Goal: Check status: Check status

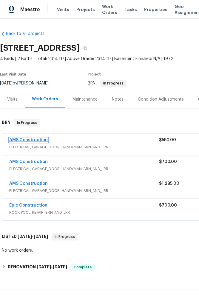
click at [34, 139] on link "AMS Construction" at bounding box center [28, 140] width 38 height 4
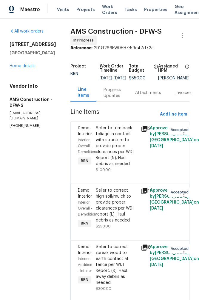
click at [103, 94] on div "Progress Updates" at bounding box center [111, 93] width 17 height 12
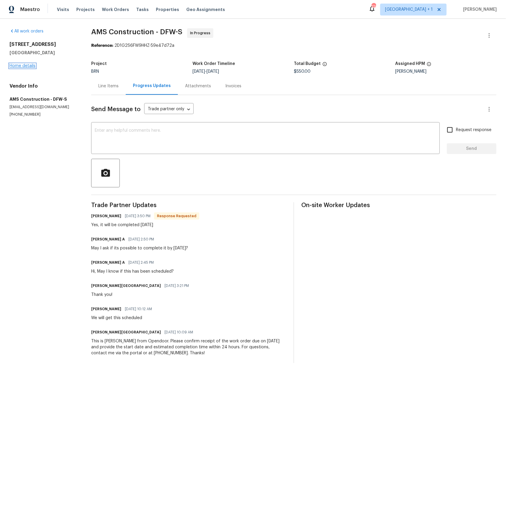
click at [27, 66] on link "Home details" at bounding box center [23, 66] width 26 height 4
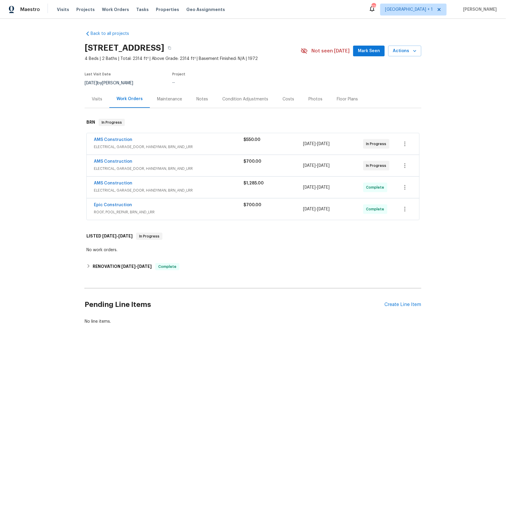
click at [27, 66] on div "Back to all projects 4016 Lynbrook Ln, Arlington, TX 76015 4 Beds | 2 Baths | T…" at bounding box center [253, 192] width 506 height 346
click at [130, 145] on span "ELECTRICAL, GARAGE_DOOR, HANDYMAN, BRN_AND_LRR" at bounding box center [169, 147] width 150 height 6
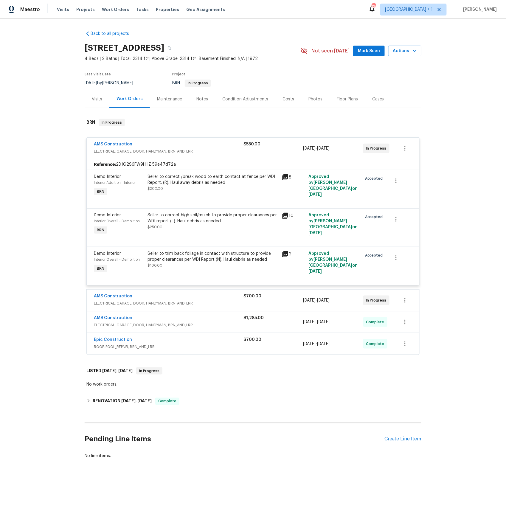
click at [112, 299] on span "ELECTRICAL, GARAGE_DOOR, HANDYMAN, BRN_AND_LRR" at bounding box center [169, 304] width 150 height 6
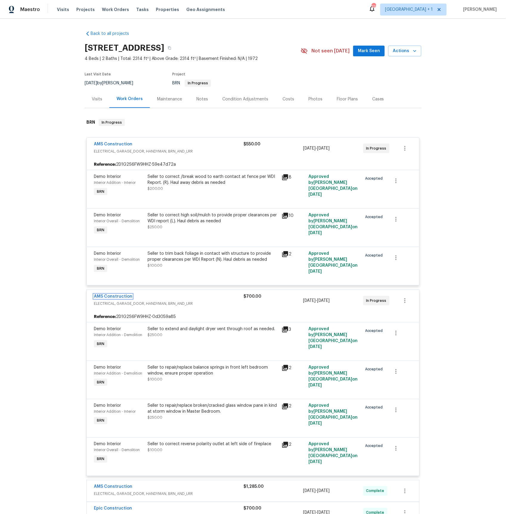
click at [120, 297] on link "AMS Construction" at bounding box center [113, 297] width 38 height 4
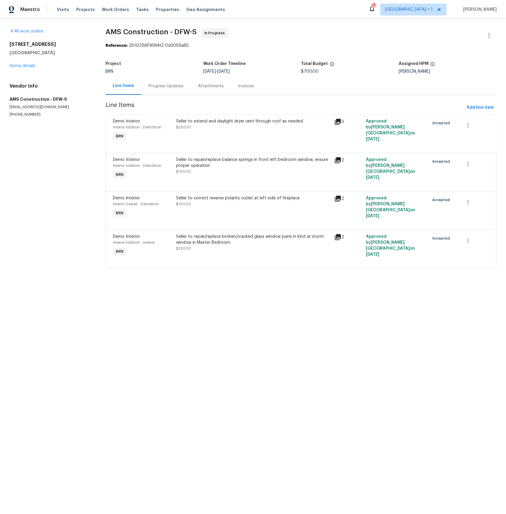
click at [160, 85] on div "Progress Updates" at bounding box center [165, 86] width 35 height 6
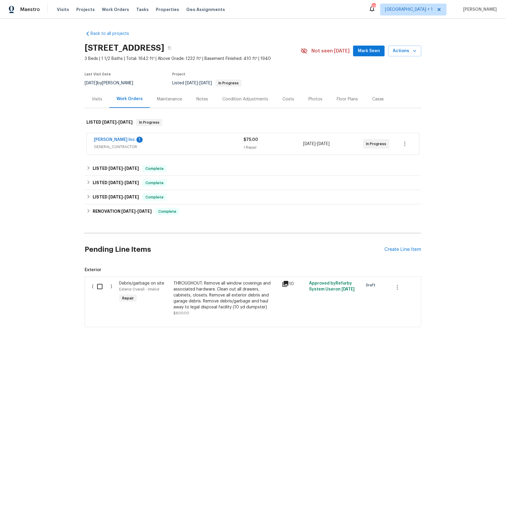
click at [110, 146] on span "GENERAL_CONTRACTOR" at bounding box center [169, 147] width 150 height 6
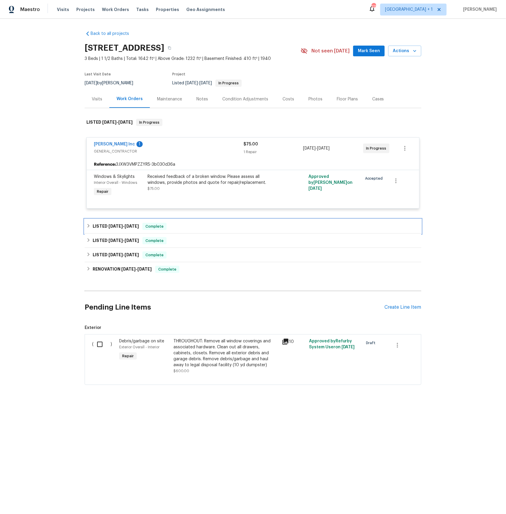
click at [107, 227] on h6 "LISTED 8/5/25 - 8/5/25" at bounding box center [116, 226] width 46 height 7
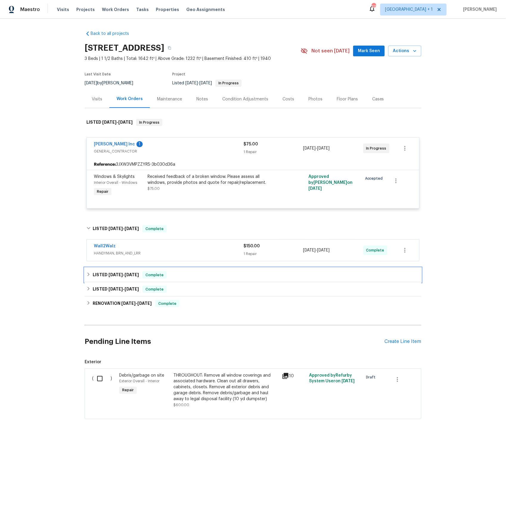
drag, startPoint x: 104, startPoint y: 273, endPoint x: 107, endPoint y: 289, distance: 16.0
click at [104, 273] on h6 "LISTED 5/13/25 - 5/15/25" at bounding box center [116, 275] width 46 height 7
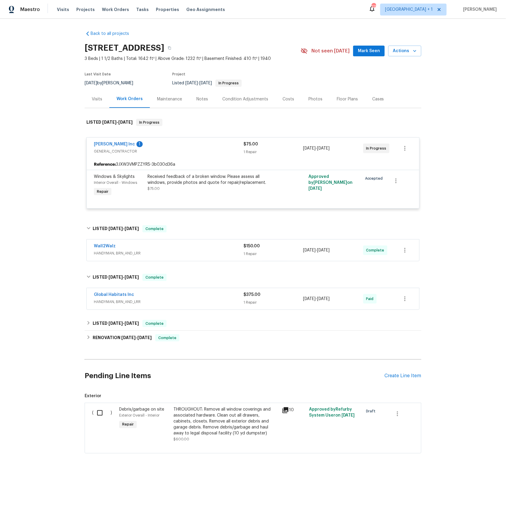
click at [107, 303] on span "HANDYMAN, BRN_AND_LRR" at bounding box center [169, 302] width 150 height 6
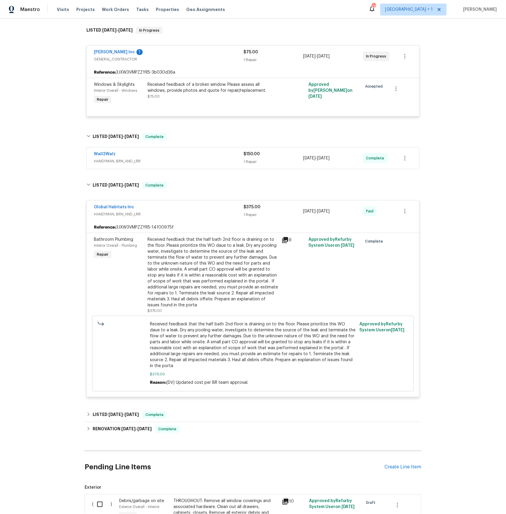
scroll to position [160, 0]
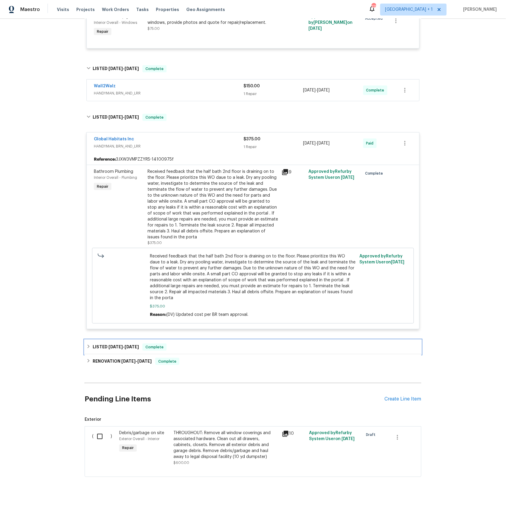
click at [109, 345] on h6 "LISTED 5/8/25 - 5/9/25" at bounding box center [116, 347] width 46 height 7
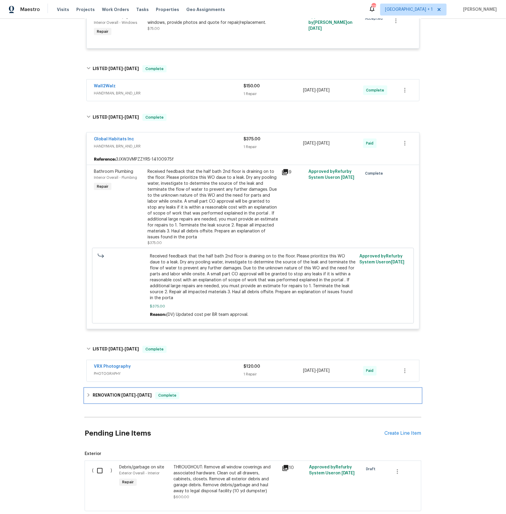
drag, startPoint x: 120, startPoint y: 391, endPoint x: 141, endPoint y: 386, distance: 21.5
click at [120, 392] on h6 "RENOVATION 2/24/25 - 5/3/25" at bounding box center [122, 395] width 59 height 7
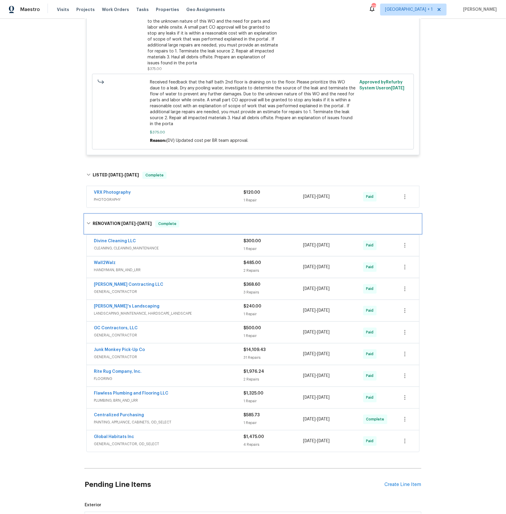
scroll to position [392, 0]
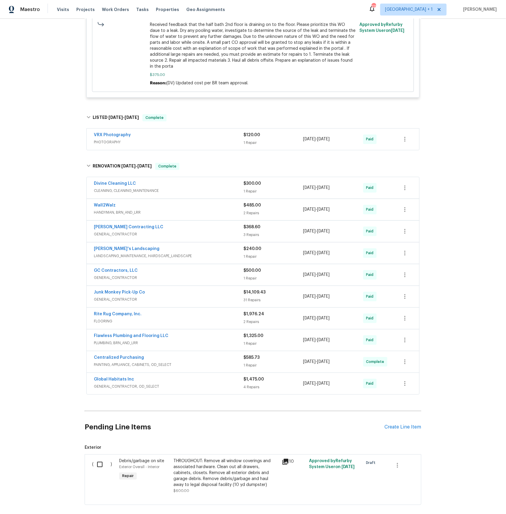
click at [120, 384] on span "GENERAL_CONTRACTOR, OD_SELECT" at bounding box center [169, 387] width 150 height 6
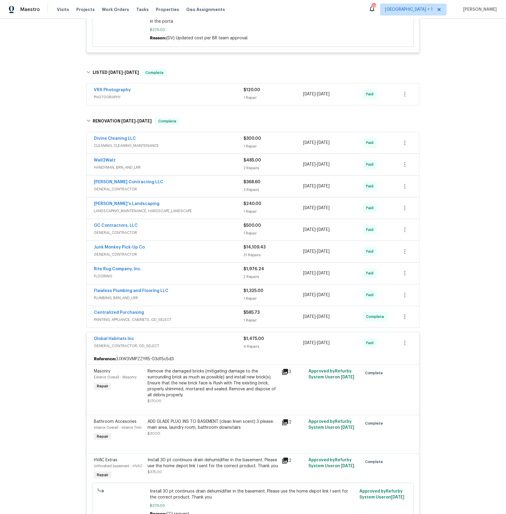
scroll to position [428, 0]
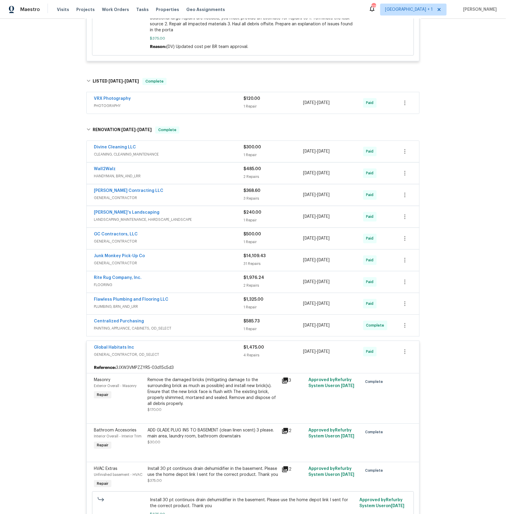
click at [116, 304] on span "PLUMBING, BRN_AND_LRR" at bounding box center [169, 307] width 150 height 6
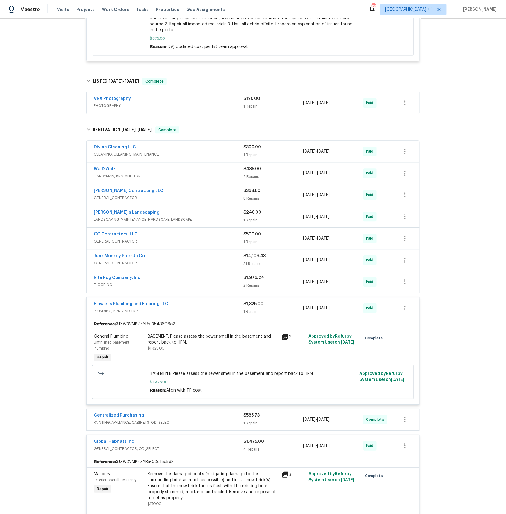
click at [114, 260] on span "GENERAL_CONTRACTOR" at bounding box center [169, 263] width 150 height 6
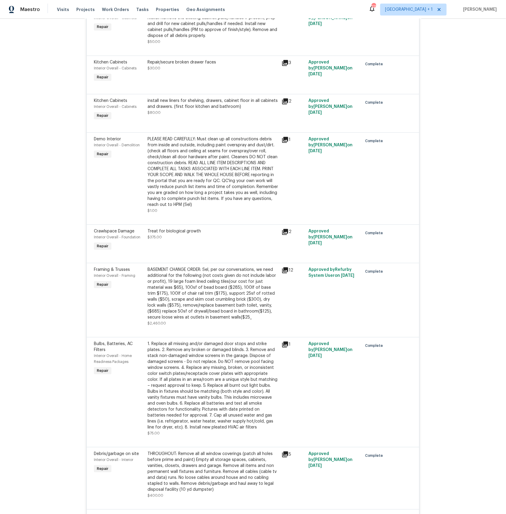
scroll to position [1209, 0]
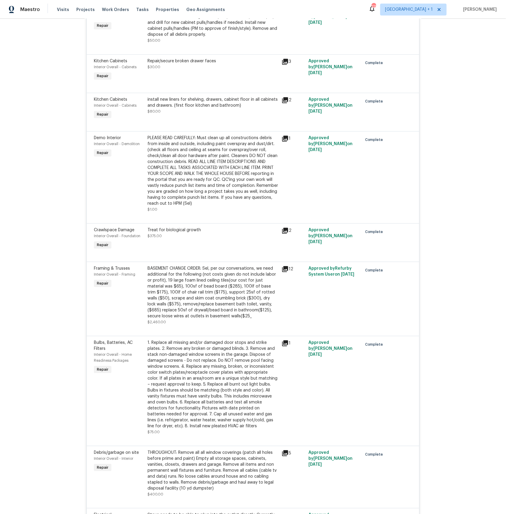
click at [287, 272] on icon at bounding box center [285, 269] width 6 height 6
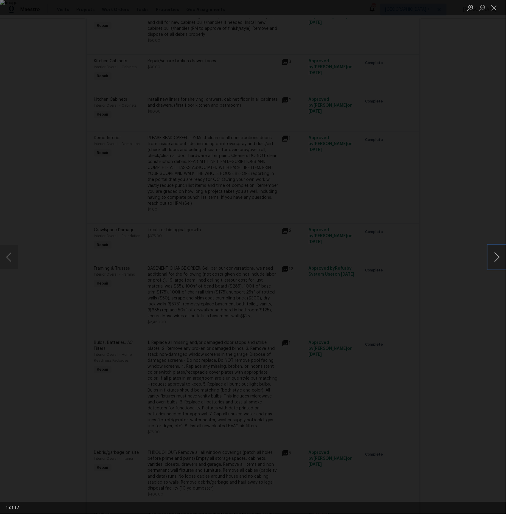
click at [497, 255] on button "Next image" at bounding box center [497, 257] width 18 height 24
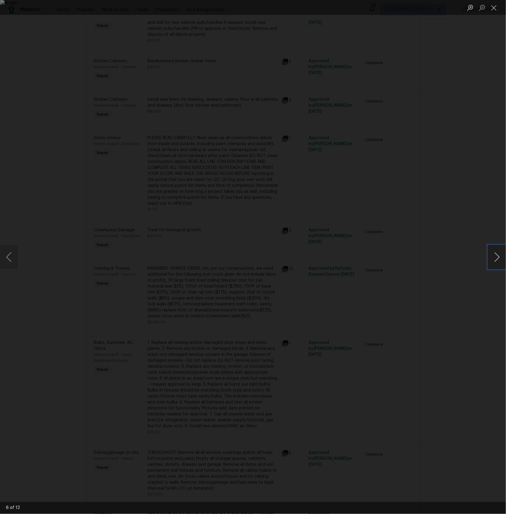
click at [497, 255] on button "Next image" at bounding box center [497, 257] width 18 height 24
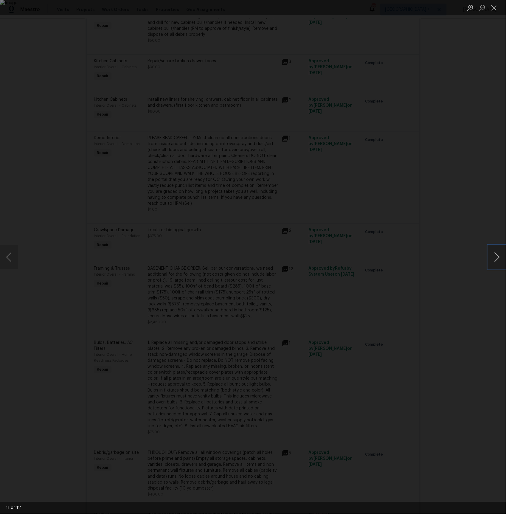
click at [497, 255] on button "Next image" at bounding box center [497, 257] width 18 height 24
click at [397, 221] on div "Lightbox" at bounding box center [253, 257] width 506 height 514
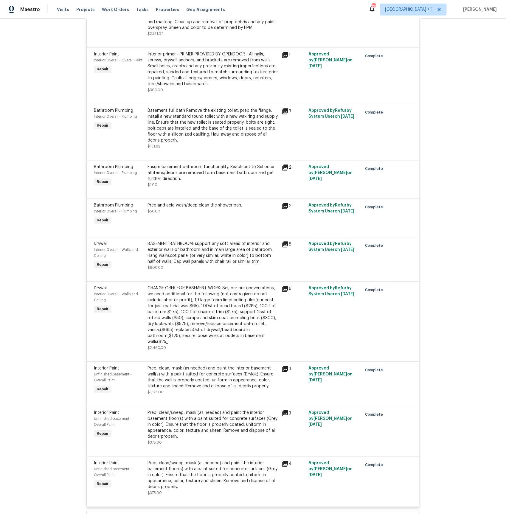
scroll to position [1853, 0]
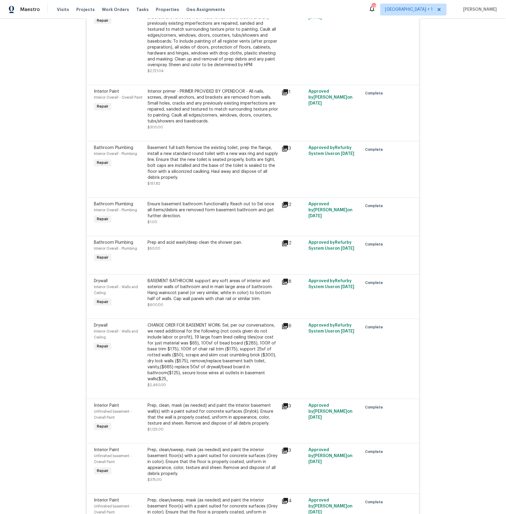
click at [286, 247] on icon at bounding box center [285, 244] width 6 height 6
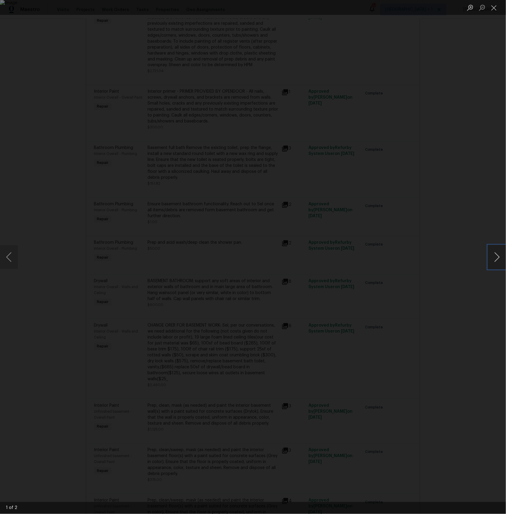
click at [497, 253] on button "Next image" at bounding box center [497, 257] width 18 height 24
click at [433, 214] on div "Lightbox" at bounding box center [253, 257] width 506 height 514
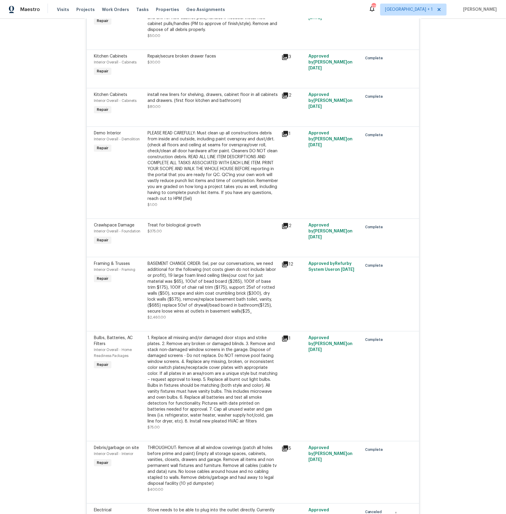
scroll to position [1193, 0]
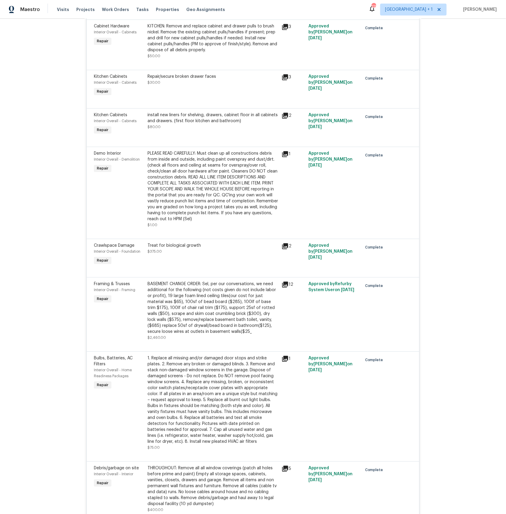
click at [287, 249] on icon at bounding box center [285, 246] width 6 height 6
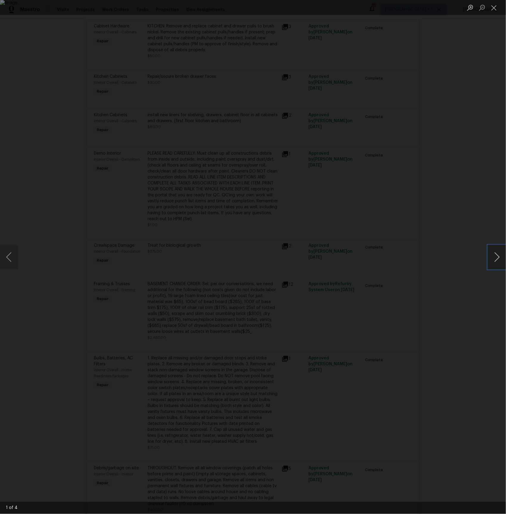
click at [492, 257] on button "Next image" at bounding box center [497, 257] width 18 height 24
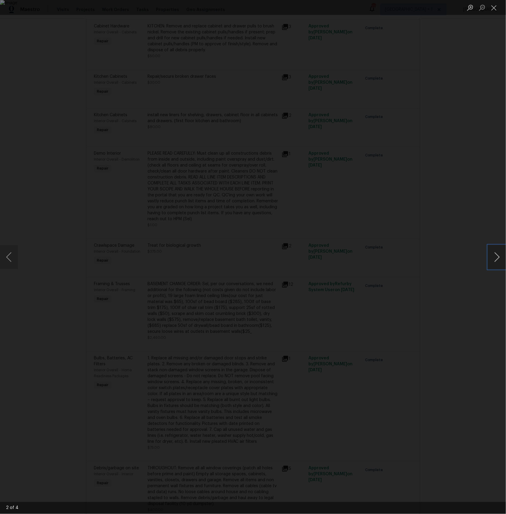
click at [492, 257] on button "Next image" at bounding box center [497, 257] width 18 height 24
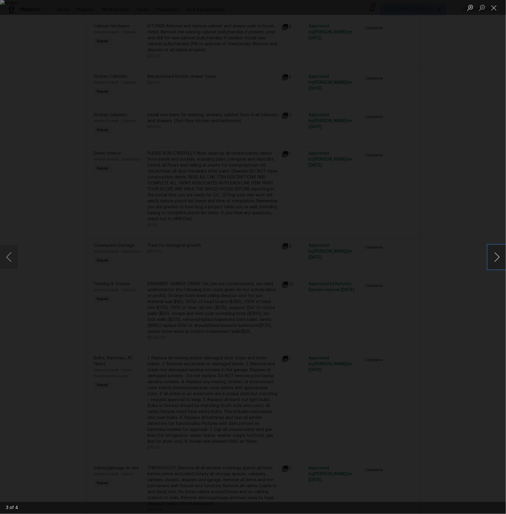
click at [492, 257] on button "Next image" at bounding box center [497, 257] width 18 height 24
click at [473, 208] on div "Lightbox" at bounding box center [253, 257] width 506 height 514
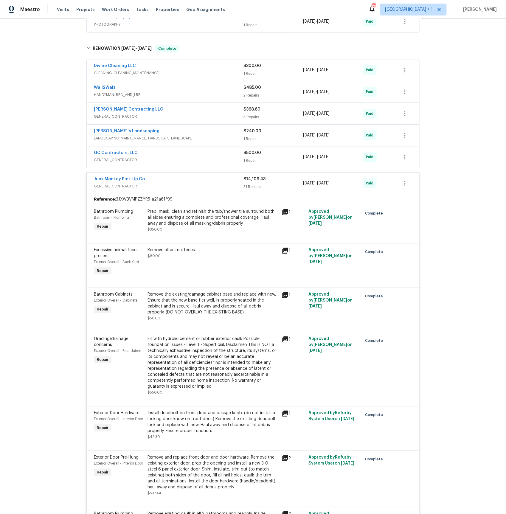
scroll to position [491, 0]
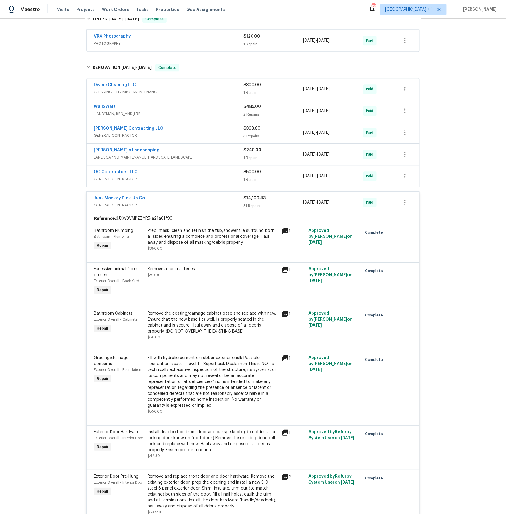
click at [127, 176] on span "GENERAL_CONTRACTOR" at bounding box center [169, 179] width 150 height 6
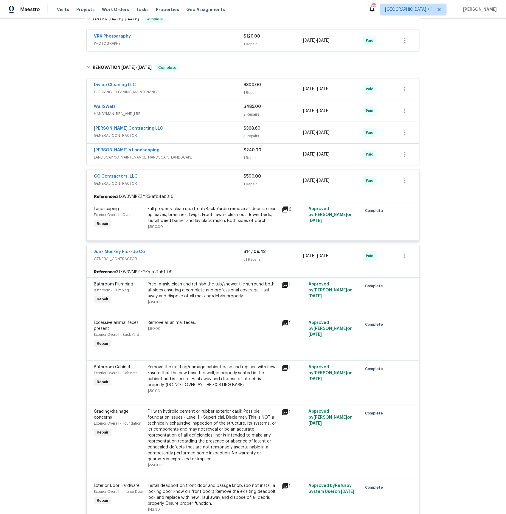
click at [105, 154] on span "LANDSCAPING_MAINTENANCE, HARDSCAPE_LANDSCAPE" at bounding box center [169, 157] width 150 height 6
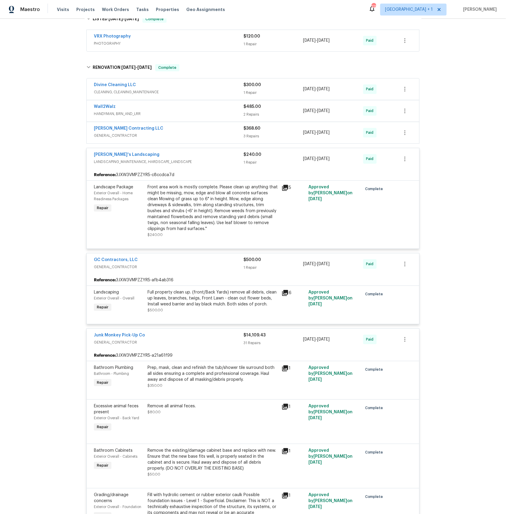
click at [127, 133] on span "GENERAL_CONTRACTOR" at bounding box center [169, 136] width 150 height 6
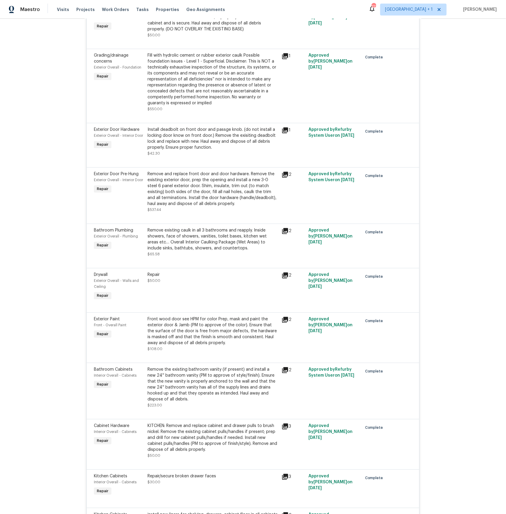
scroll to position [1120, 0]
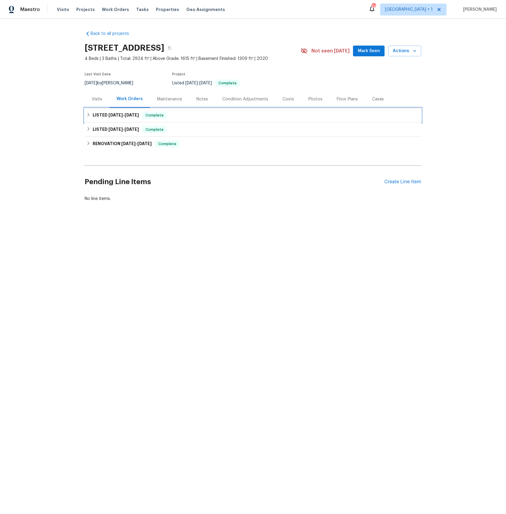
click at [125, 113] on span "[DATE]" at bounding box center [132, 115] width 14 height 4
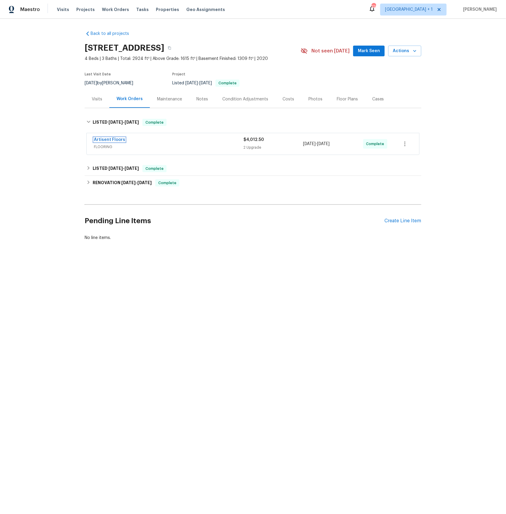
drag, startPoint x: 108, startPoint y: 140, endPoint x: 111, endPoint y: 140, distance: 3.0
click at [108, 140] on link "Artisent Floors" at bounding box center [109, 140] width 31 height 4
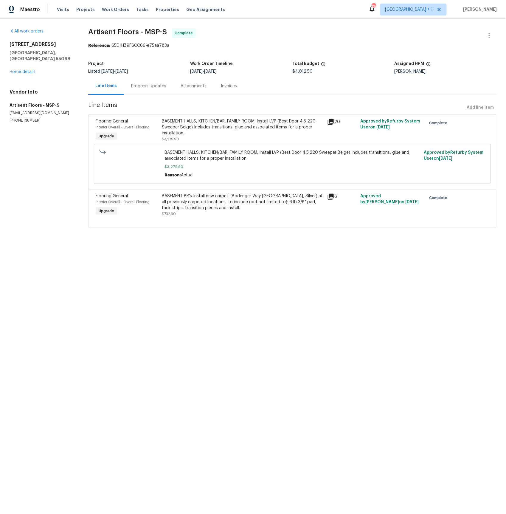
click at [333, 122] on icon at bounding box center [331, 122] width 6 height 6
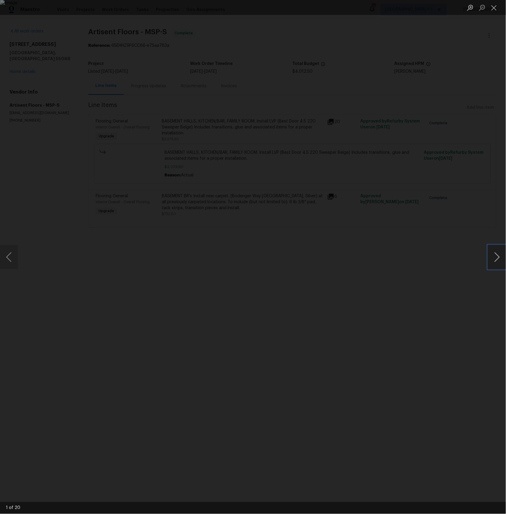
click at [496, 258] on button "Next image" at bounding box center [497, 257] width 18 height 24
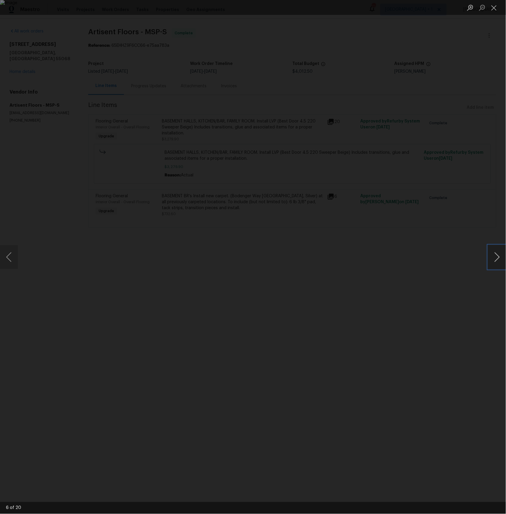
click at [496, 258] on button "Next image" at bounding box center [497, 257] width 18 height 24
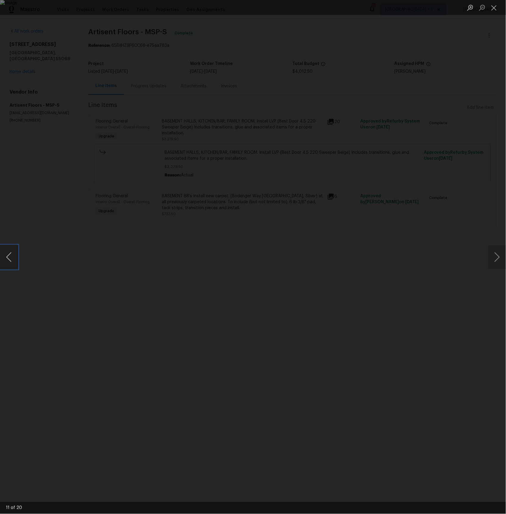
click at [11, 259] on button "Previous image" at bounding box center [9, 257] width 18 height 24
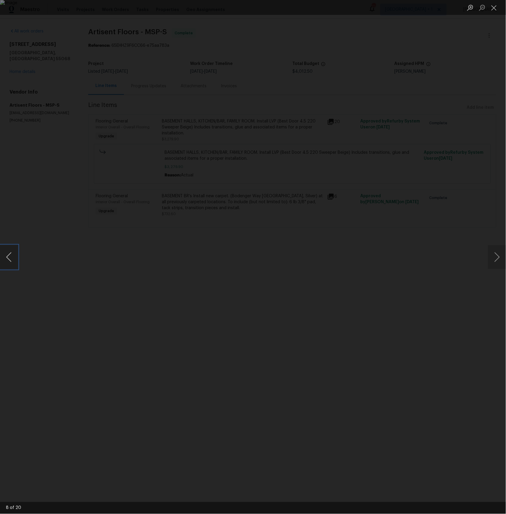
click at [11, 259] on button "Previous image" at bounding box center [9, 257] width 18 height 24
drag, startPoint x: 496, startPoint y: 261, endPoint x: 471, endPoint y: 296, distance: 42.8
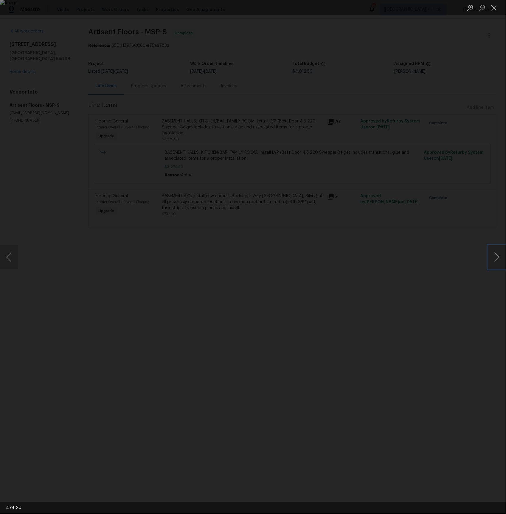
click at [496, 261] on button "Next image" at bounding box center [497, 257] width 18 height 24
click at [5, 255] on button "Previous image" at bounding box center [9, 257] width 18 height 24
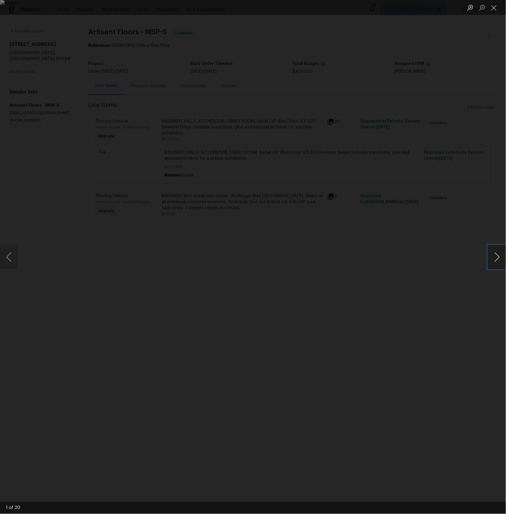
click at [496, 264] on button "Next image" at bounding box center [497, 257] width 18 height 24
click at [496, 6] on button "Close lightbox" at bounding box center [494, 7] width 12 height 10
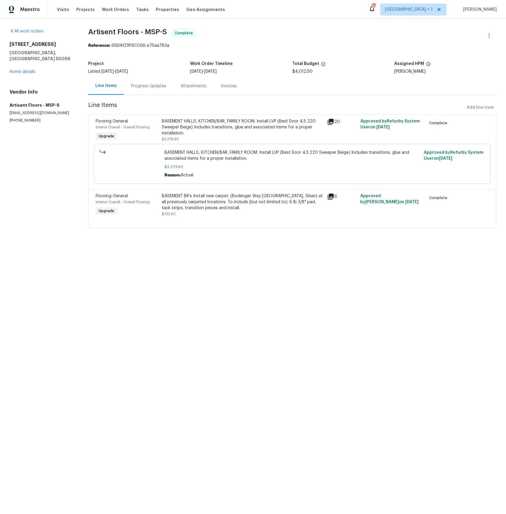
click at [331, 196] on icon at bounding box center [331, 197] width 6 height 6
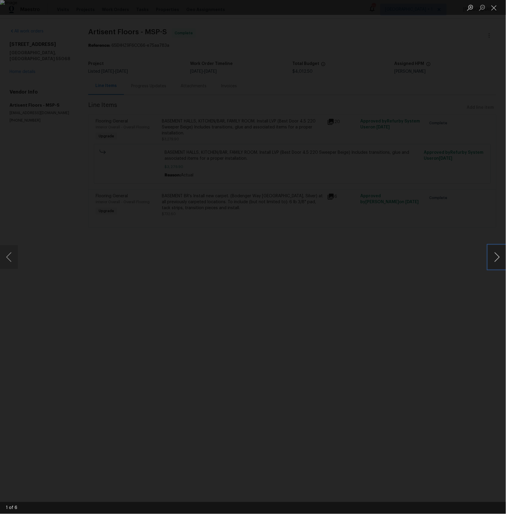
click at [504, 262] on button "Next image" at bounding box center [497, 257] width 18 height 24
click at [496, 257] on button "Next image" at bounding box center [497, 257] width 18 height 24
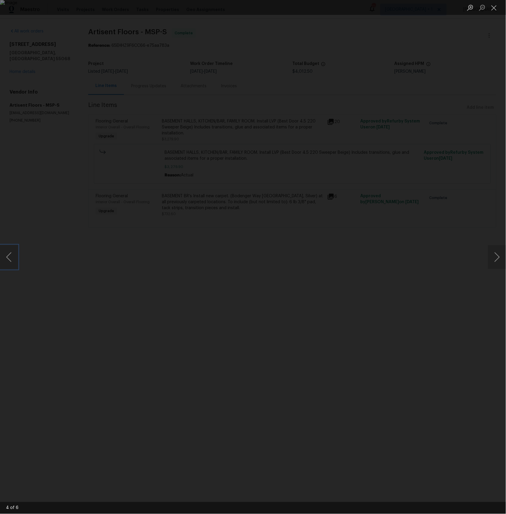
drag, startPoint x: 13, startPoint y: 256, endPoint x: 32, endPoint y: 252, distance: 19.1
click at [13, 256] on button "Previous image" at bounding box center [9, 257] width 18 height 24
click at [494, 254] on button "Next image" at bounding box center [497, 257] width 18 height 24
click at [496, 254] on button "Next image" at bounding box center [497, 257] width 18 height 24
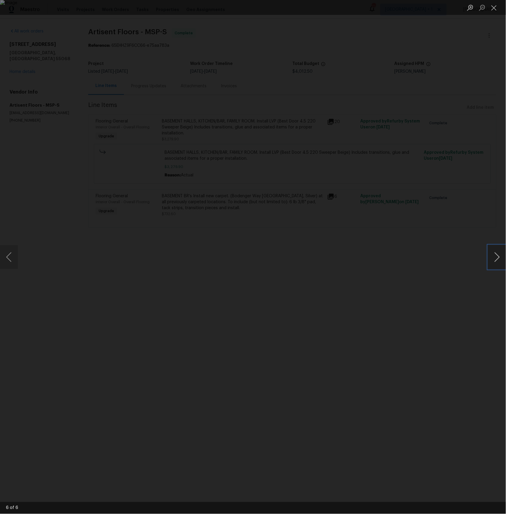
click at [496, 254] on button "Next image" at bounding box center [497, 257] width 18 height 24
click at [496, 5] on button "Close lightbox" at bounding box center [494, 7] width 12 height 10
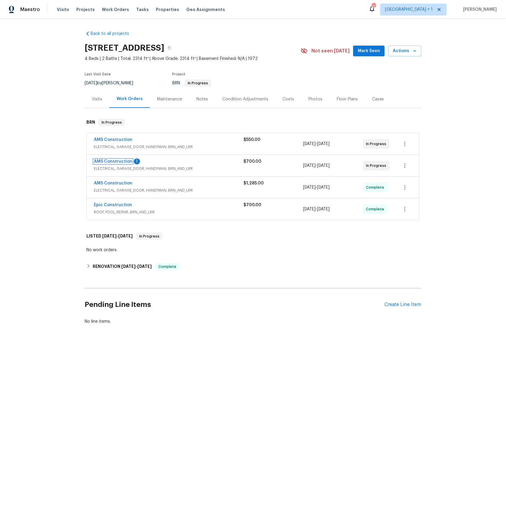
click at [106, 164] on link "AMS Construction" at bounding box center [113, 162] width 38 height 4
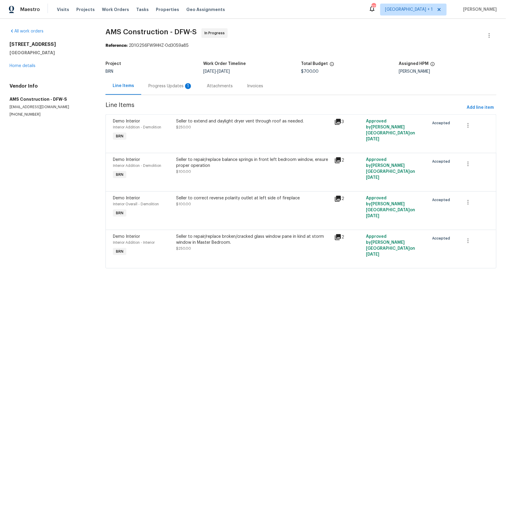
click at [178, 87] on div "Progress Updates 1" at bounding box center [170, 86] width 44 height 6
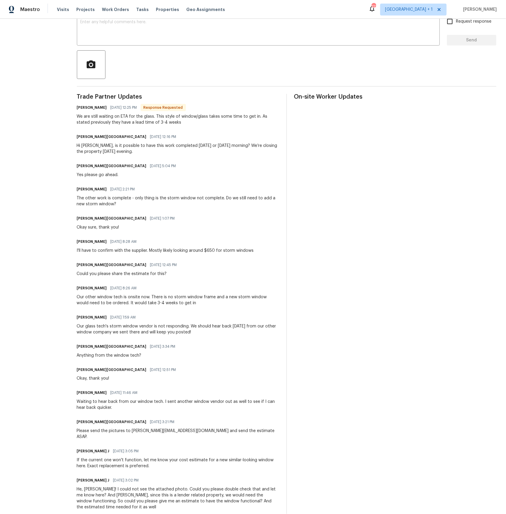
scroll to position [123, 0]
